Goal: Transaction & Acquisition: Purchase product/service

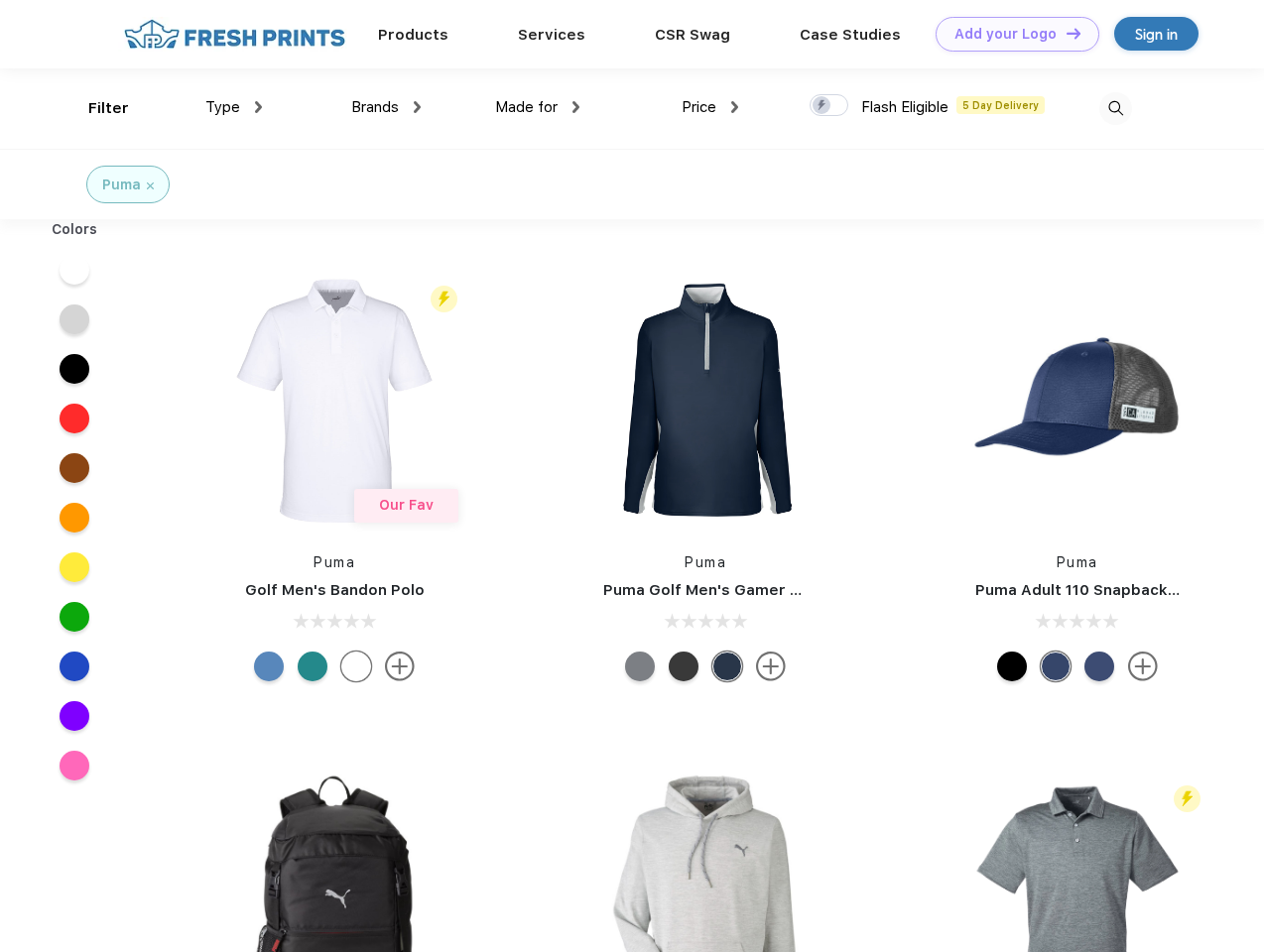
click at [1010, 34] on link "Add your Logo Design Tool" at bounding box center [1017, 34] width 164 height 35
click at [0, 0] on div "Design Tool" at bounding box center [0, 0] width 0 height 0
click at [1064, 33] on link "Add your Logo Design Tool" at bounding box center [1017, 34] width 164 height 35
click at [95, 108] on div "Filter" at bounding box center [108, 108] width 41 height 23
click at [235, 107] on span "Type" at bounding box center [223, 107] width 35 height 18
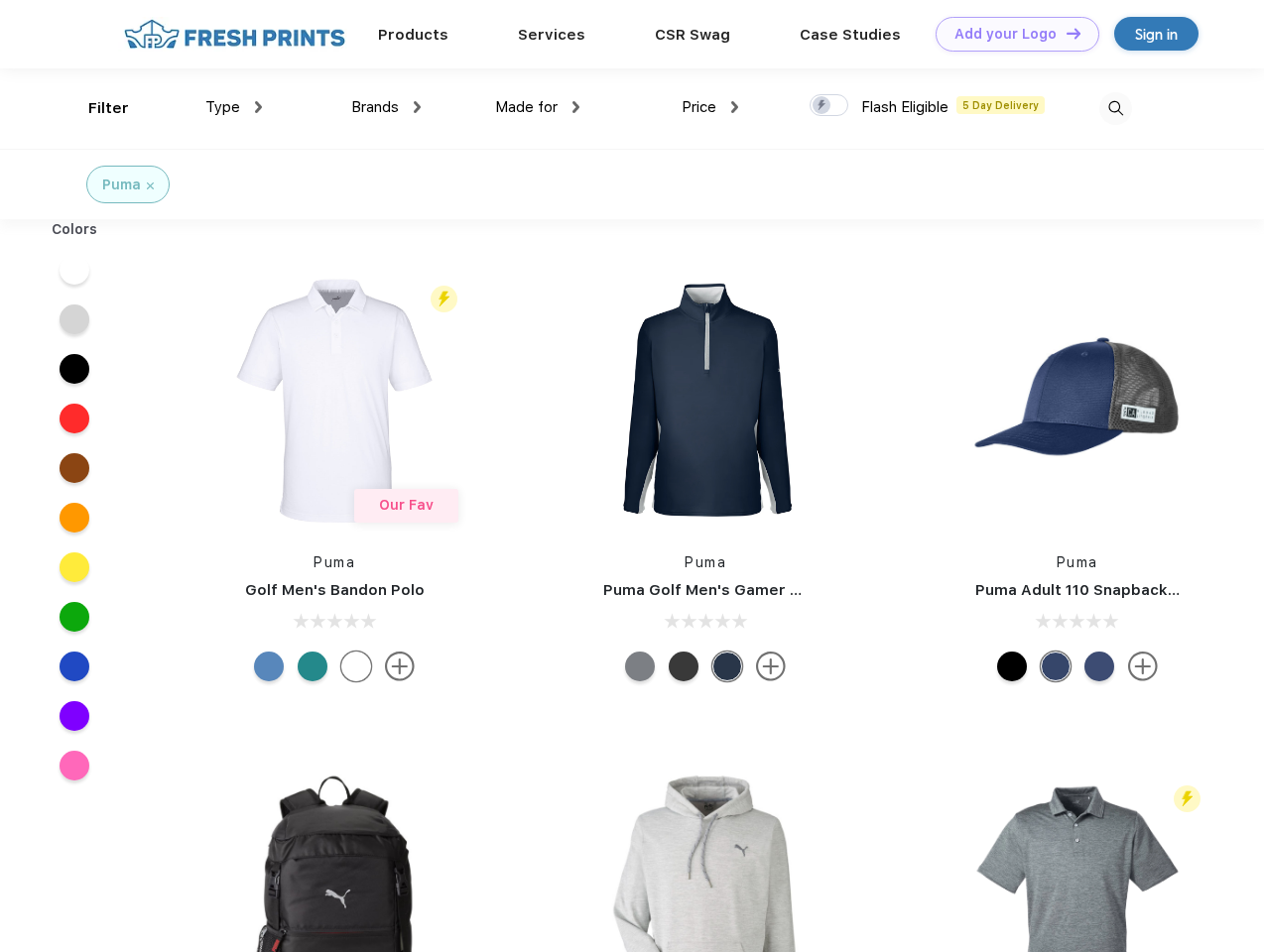
click at [386, 107] on span "Brands" at bounding box center [375, 107] width 48 height 18
click at [538, 107] on span "Made for" at bounding box center [526, 107] width 63 height 18
click at [711, 107] on span "Price" at bounding box center [699, 107] width 35 height 18
click at [830, 106] on div at bounding box center [829, 105] width 39 height 22
click at [823, 106] on input "checkbox" at bounding box center [816, 99] width 13 height 13
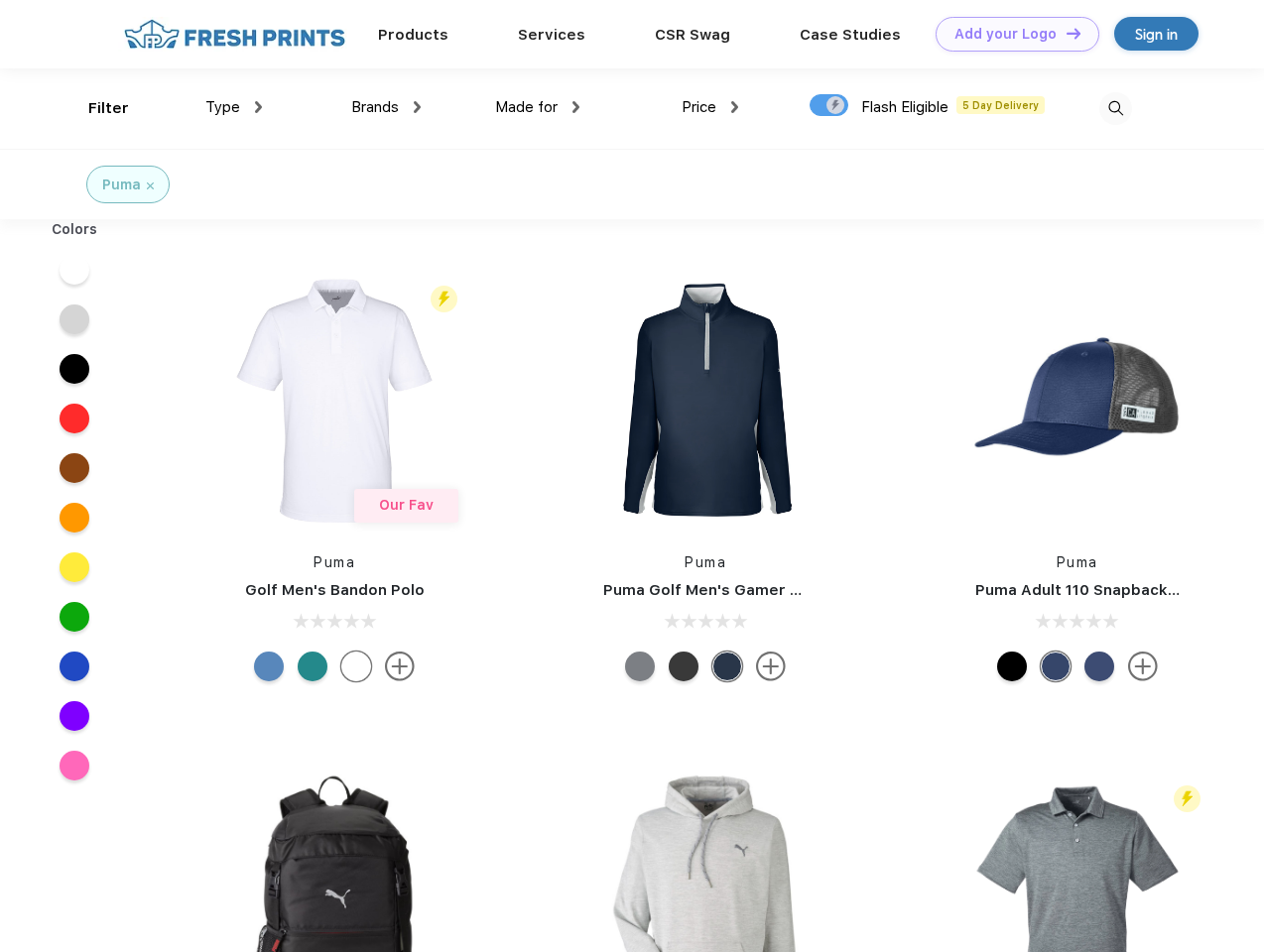
click at [1115, 108] on img at bounding box center [1115, 108] width 33 height 33
